Goal: Task Accomplishment & Management: Understand process/instructions

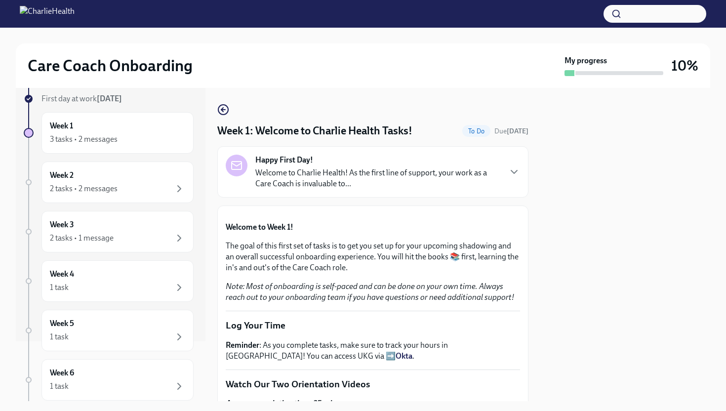
scroll to position [75, 0]
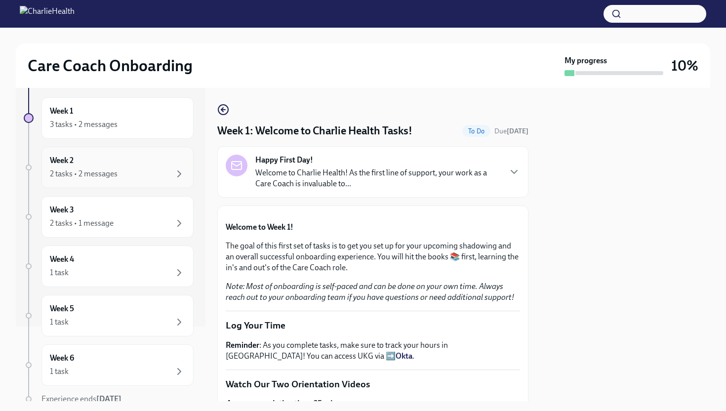
click at [158, 166] on div "Week 2 2 tasks • 2 messages" at bounding box center [117, 167] width 135 height 25
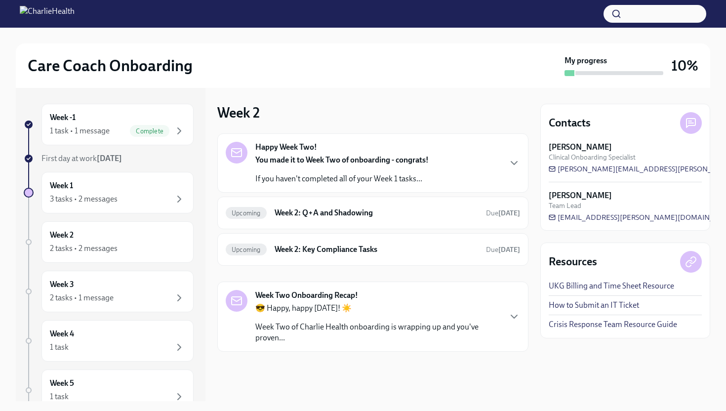
click at [455, 172] on div "Happy Week Two! You made it to Week Two of onboarding - congrats! If you haven'…" at bounding box center [373, 163] width 294 height 42
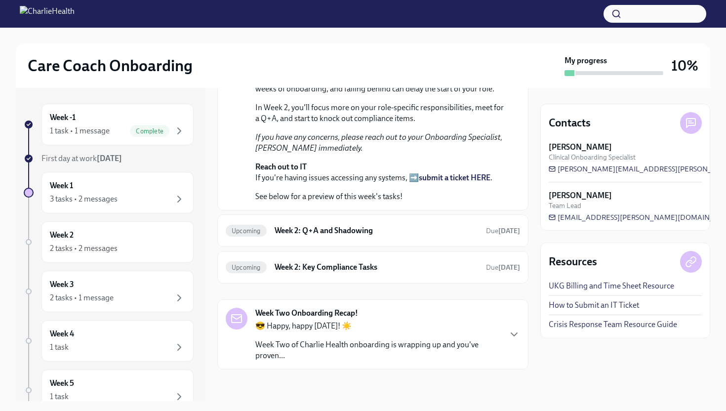
scroll to position [336, 0]
click at [335, 240] on div "Upcoming Week 2: Q+A and Shadowing Due [DATE]" at bounding box center [372, 230] width 311 height 33
click at [342, 229] on h6 "Week 2: Q+A and Shadowing" at bounding box center [376, 230] width 203 height 11
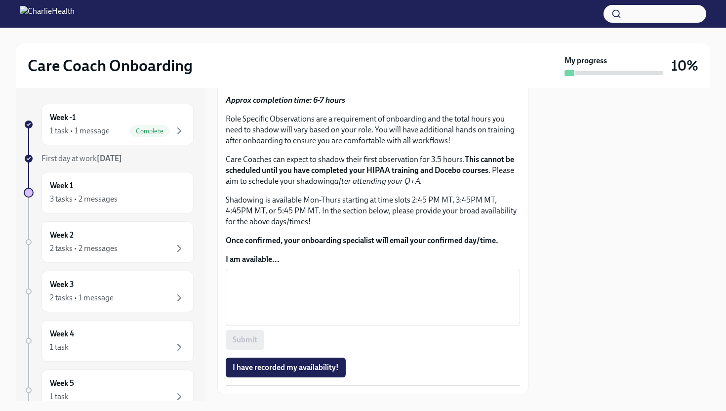
scroll to position [410, 0]
click at [101, 140] on div "Week -1 1 task • 1 message Complete" at bounding box center [117, 124] width 152 height 41
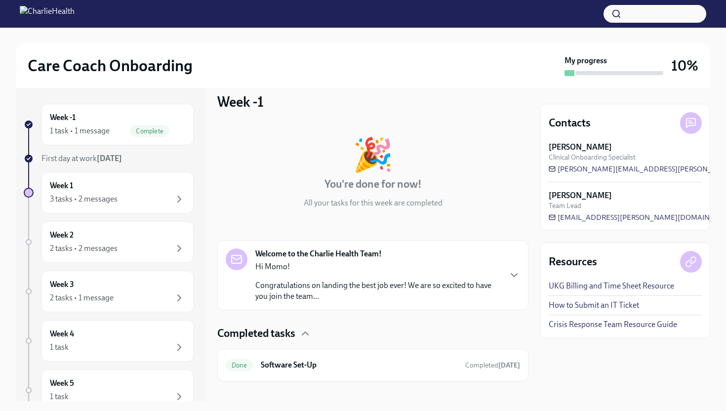
scroll to position [13, 0]
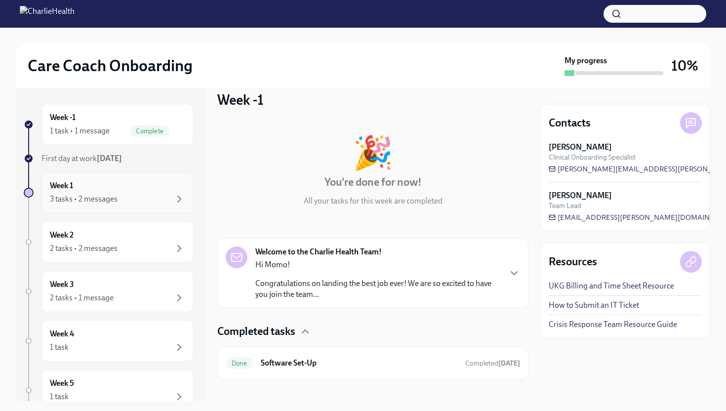
click at [145, 179] on div "Week 1 3 tasks • 2 messages" at bounding box center [117, 192] width 152 height 41
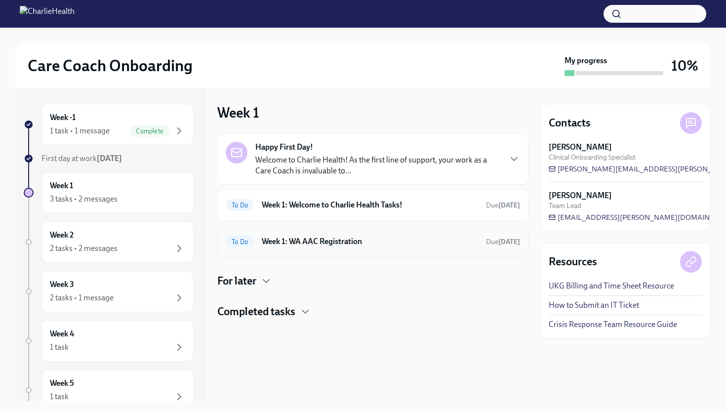
click at [356, 242] on h6 "Week 1: WA AAC Registration" at bounding box center [370, 241] width 216 height 11
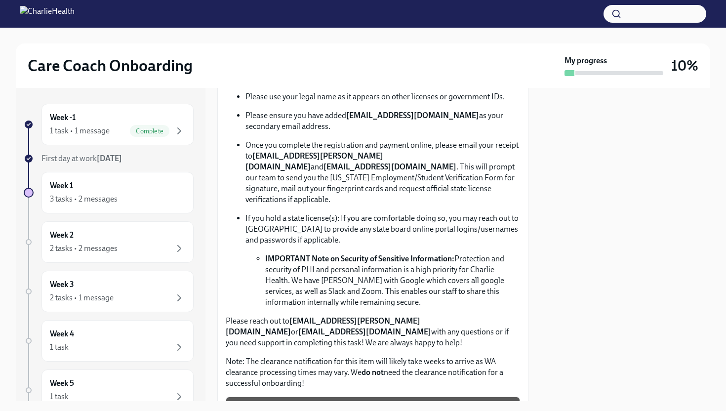
scroll to position [594, 0]
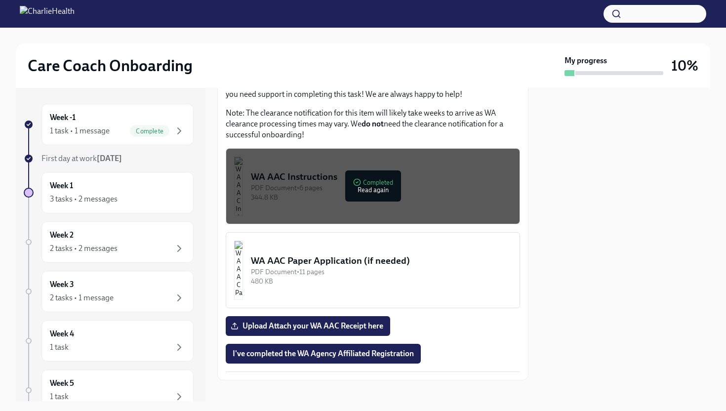
click at [353, 267] on div "PDF Document • 11 pages" at bounding box center [381, 271] width 261 height 9
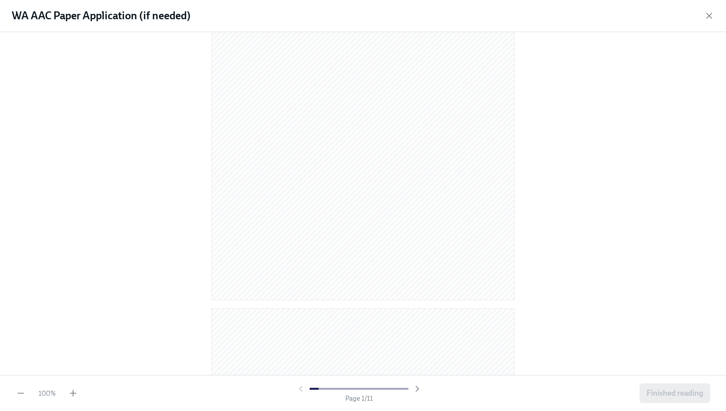
scroll to position [387, 0]
click at [713, 9] on div "WA AAC Paper Application (if needed)" at bounding box center [363, 16] width 726 height 32
click at [711, 16] on icon "button" at bounding box center [709, 16] width 10 height 10
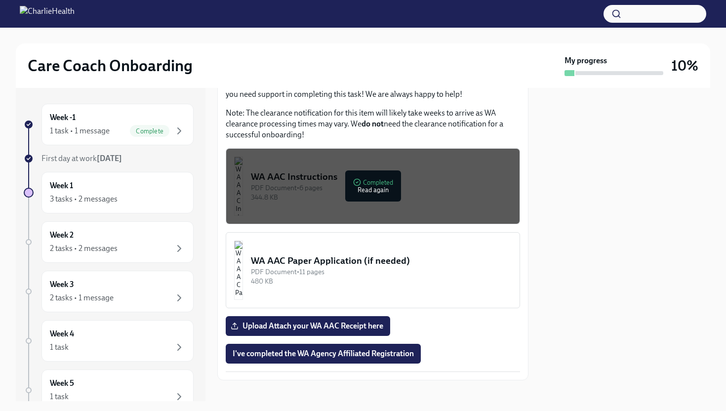
click at [371, 183] on div "PDF Document • 6 pages" at bounding box center [381, 187] width 261 height 9
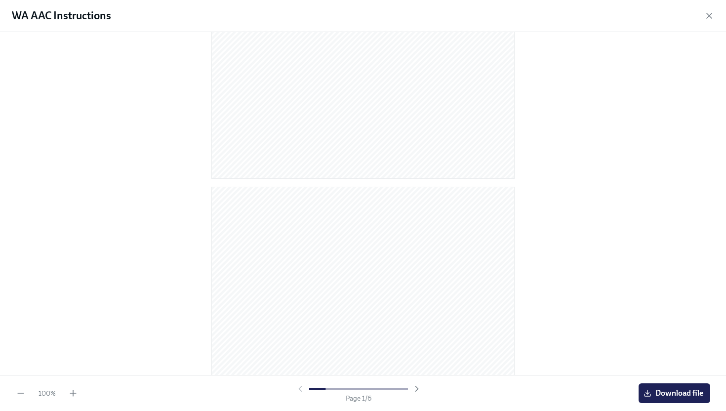
scroll to position [477, 0]
click at [75, 391] on icon "button" at bounding box center [73, 393] width 10 height 10
click at [77, 390] on icon "button" at bounding box center [73, 393] width 10 height 10
